Goal: Transaction & Acquisition: Purchase product/service

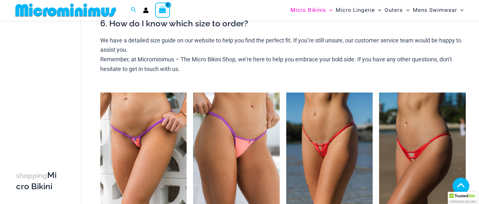
scroll to position [283, 0]
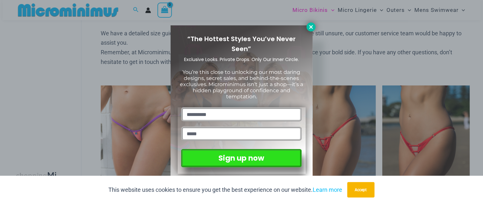
click at [309, 27] on icon at bounding box center [311, 27] width 6 height 6
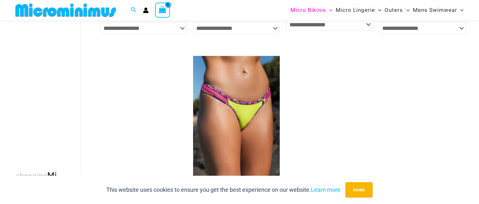
scroll to position [572, 0]
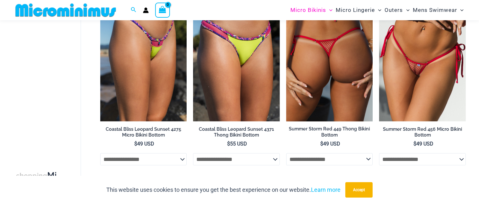
click at [365, 160] on select "**********" at bounding box center [329, 159] width 87 height 12
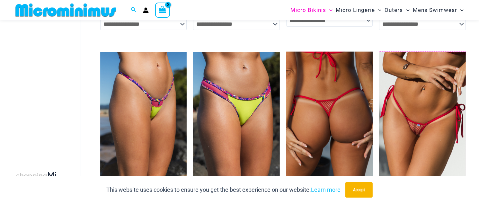
scroll to position [508, 0]
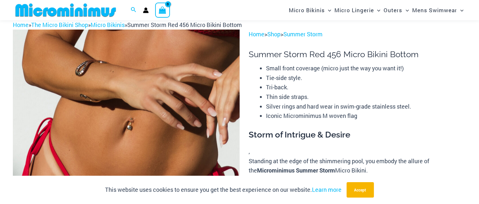
scroll to position [27, 0]
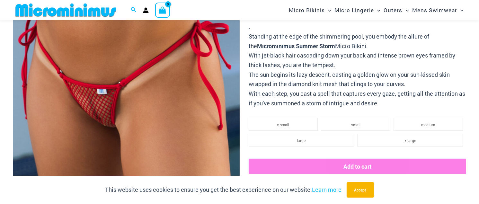
scroll to position [155, 0]
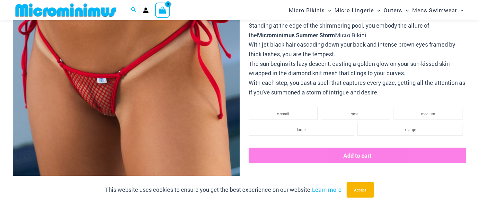
click at [95, 98] on img at bounding box center [126, 74] width 227 height 340
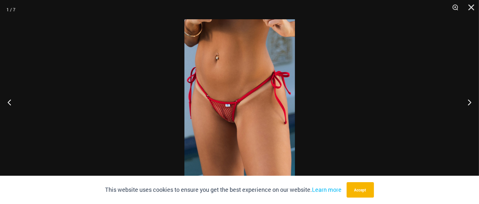
click at [222, 114] on img at bounding box center [239, 101] width 110 height 165
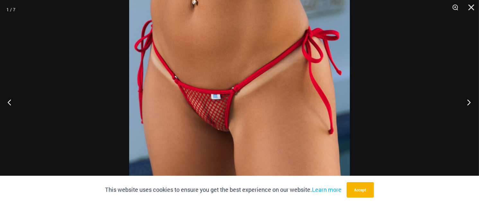
click at [469, 102] on button "Next" at bounding box center [466, 102] width 24 height 32
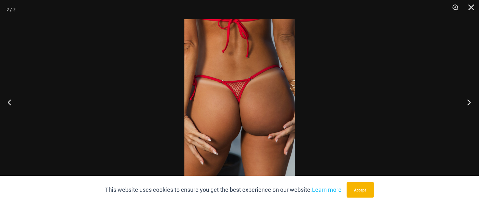
click at [469, 102] on button "Next" at bounding box center [466, 102] width 24 height 32
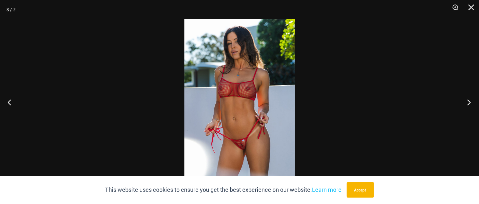
click at [469, 102] on button "Next" at bounding box center [466, 102] width 24 height 32
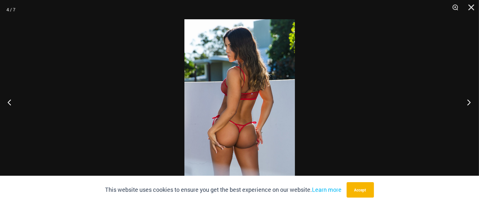
click at [469, 102] on button "Next" at bounding box center [466, 102] width 24 height 32
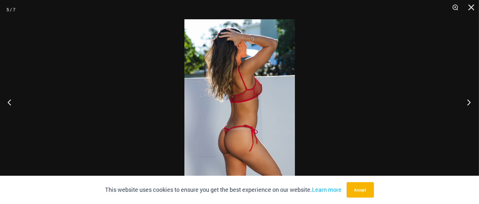
click at [469, 102] on button "Next" at bounding box center [466, 102] width 24 height 32
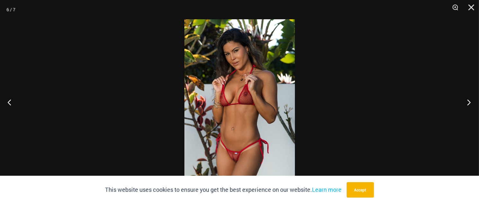
click at [469, 102] on button "Next" at bounding box center [466, 102] width 24 height 32
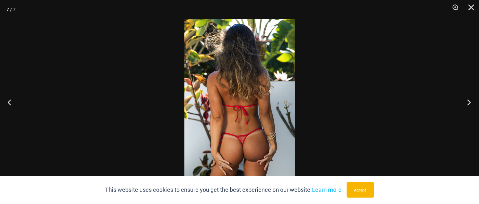
click at [469, 102] on button "Next" at bounding box center [466, 102] width 24 height 32
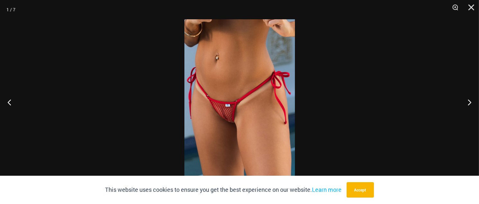
click at [225, 117] on img at bounding box center [239, 101] width 110 height 165
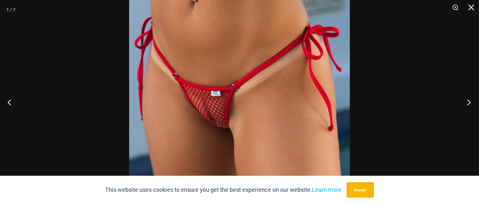
click at [472, 101] on button "Next" at bounding box center [466, 102] width 24 height 32
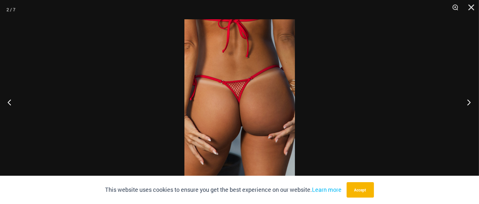
click at [472, 101] on button "Next" at bounding box center [466, 102] width 24 height 32
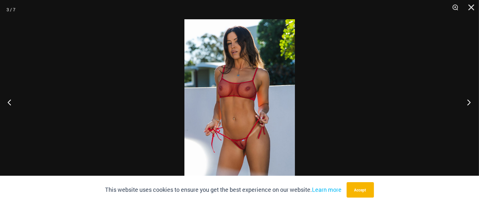
click at [472, 101] on button "Next" at bounding box center [466, 102] width 24 height 32
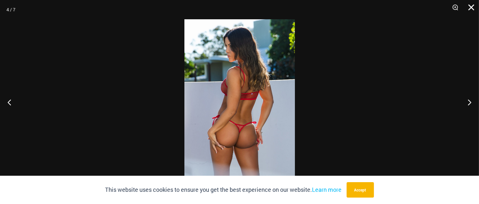
click at [472, 7] on button "Close" at bounding box center [469, 9] width 16 height 19
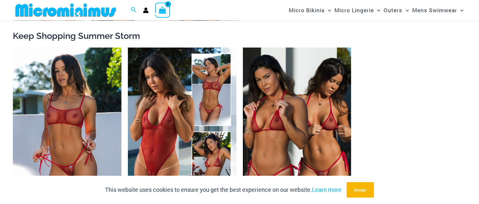
scroll to position [636, 0]
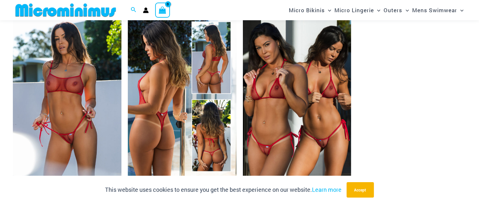
click at [151, 131] on img at bounding box center [182, 96] width 108 height 163
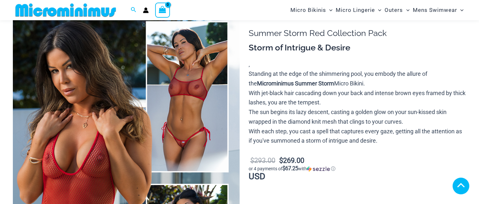
scroll to position [222, 0]
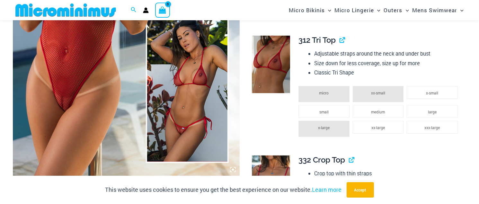
click at [179, 132] on img at bounding box center [126, 6] width 227 height 340
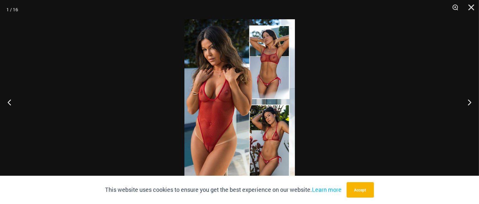
click at [271, 153] on img at bounding box center [239, 101] width 110 height 165
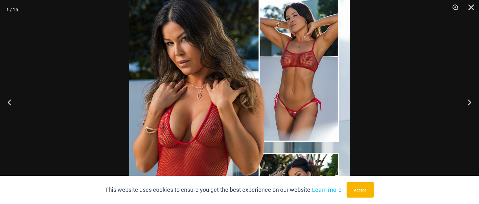
click at [296, 115] on img at bounding box center [239, 147] width 220 height 331
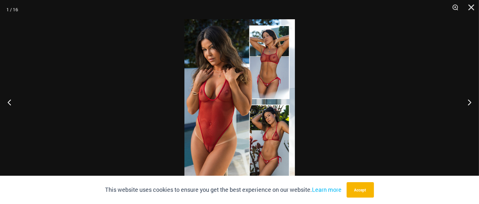
click at [272, 87] on img at bounding box center [239, 101] width 110 height 165
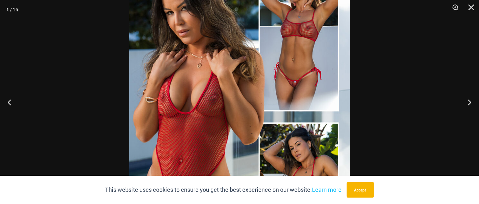
click at [298, 90] on img at bounding box center [239, 117] width 220 height 331
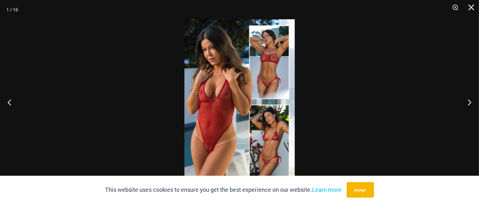
click at [298, 90] on div at bounding box center [239, 102] width 479 height 204
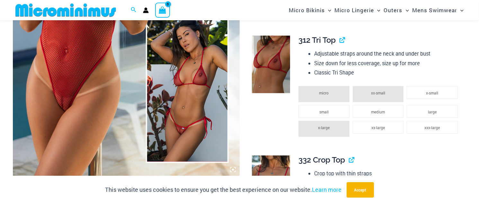
click at [199, 75] on img at bounding box center [126, 6] width 227 height 340
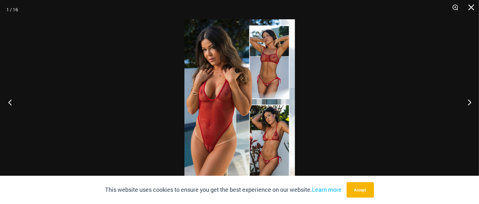
click at [11, 100] on button "Previous" at bounding box center [12, 102] width 24 height 32
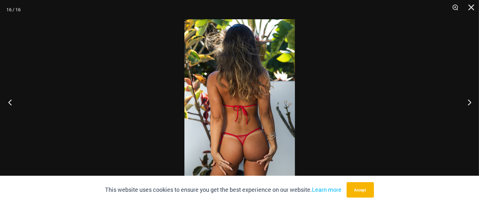
click at [11, 99] on button "Previous" at bounding box center [12, 102] width 24 height 32
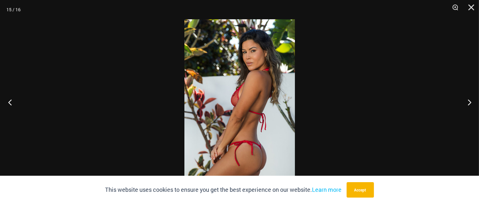
click at [11, 99] on button "Previous" at bounding box center [12, 102] width 24 height 32
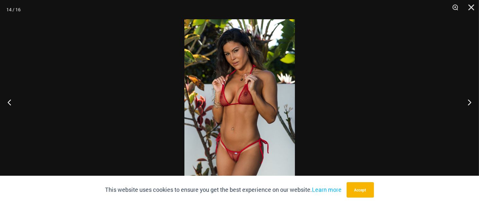
click at [237, 154] on img at bounding box center [239, 101] width 110 height 165
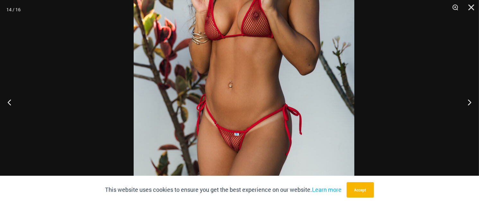
click at [257, 81] on img at bounding box center [244, 31] width 220 height 331
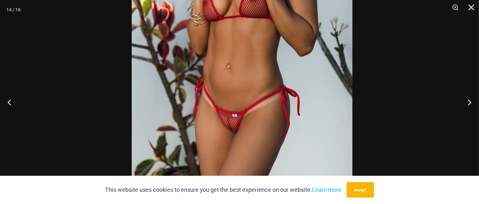
click at [250, 82] on img at bounding box center [242, 13] width 220 height 331
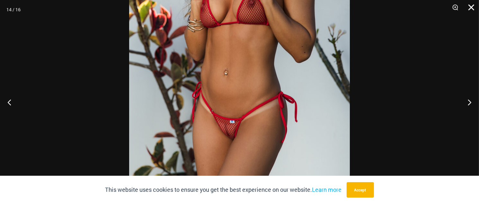
click at [470, 4] on button "Close" at bounding box center [469, 9] width 16 height 19
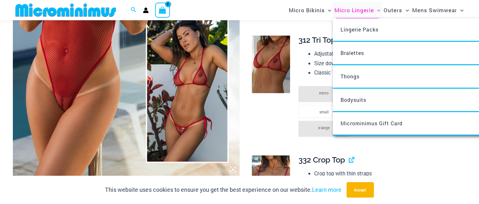
click at [370, 9] on span "Micro Lingerie" at bounding box center [353, 10] width 39 height 16
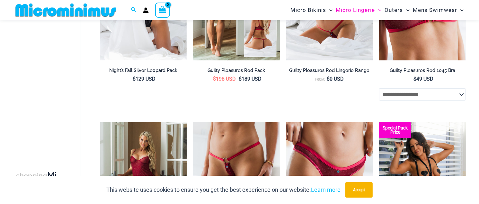
scroll to position [189, 0]
click at [248, 100] on li "Special Pack Price Guilty Pleasures Red Pack $ 198 USD Original price was: $198…" at bounding box center [236, 18] width 87 height 177
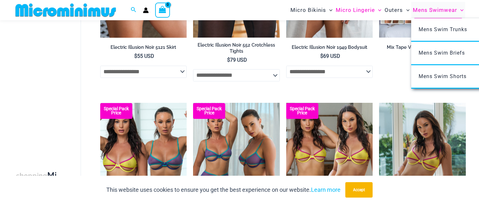
scroll to position [1348, 0]
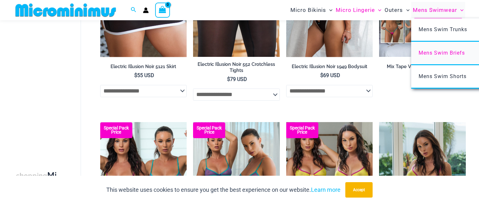
click at [425, 53] on span "Mens Swim Briefs" at bounding box center [442, 53] width 46 height 6
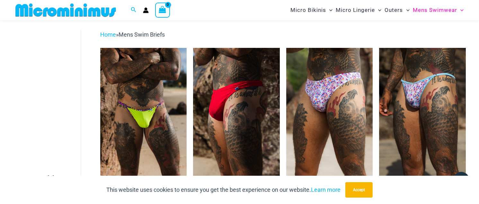
scroll to position [14, 0]
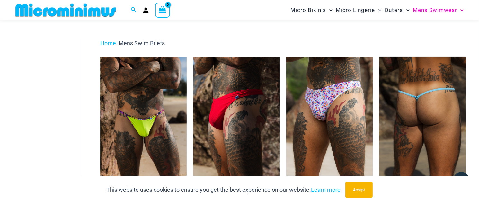
click at [417, 100] on img at bounding box center [422, 121] width 87 height 130
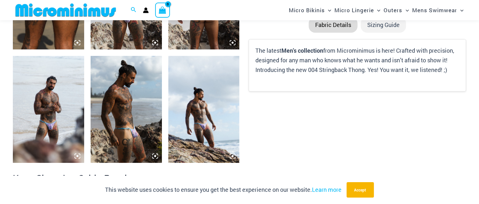
scroll to position [476, 0]
